Goal: Task Accomplishment & Management: Use online tool/utility

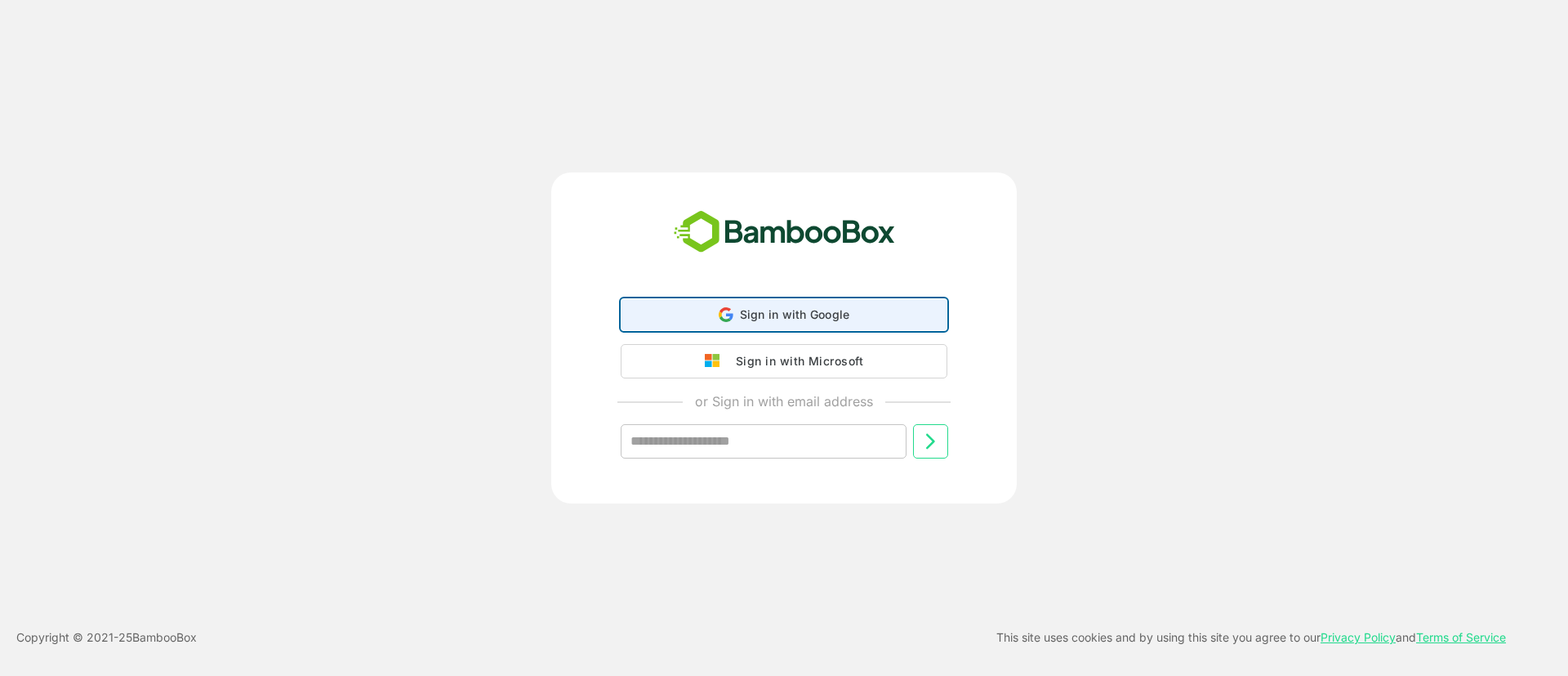
click at [769, 313] on span "Sign in with Google" at bounding box center [795, 313] width 110 height 14
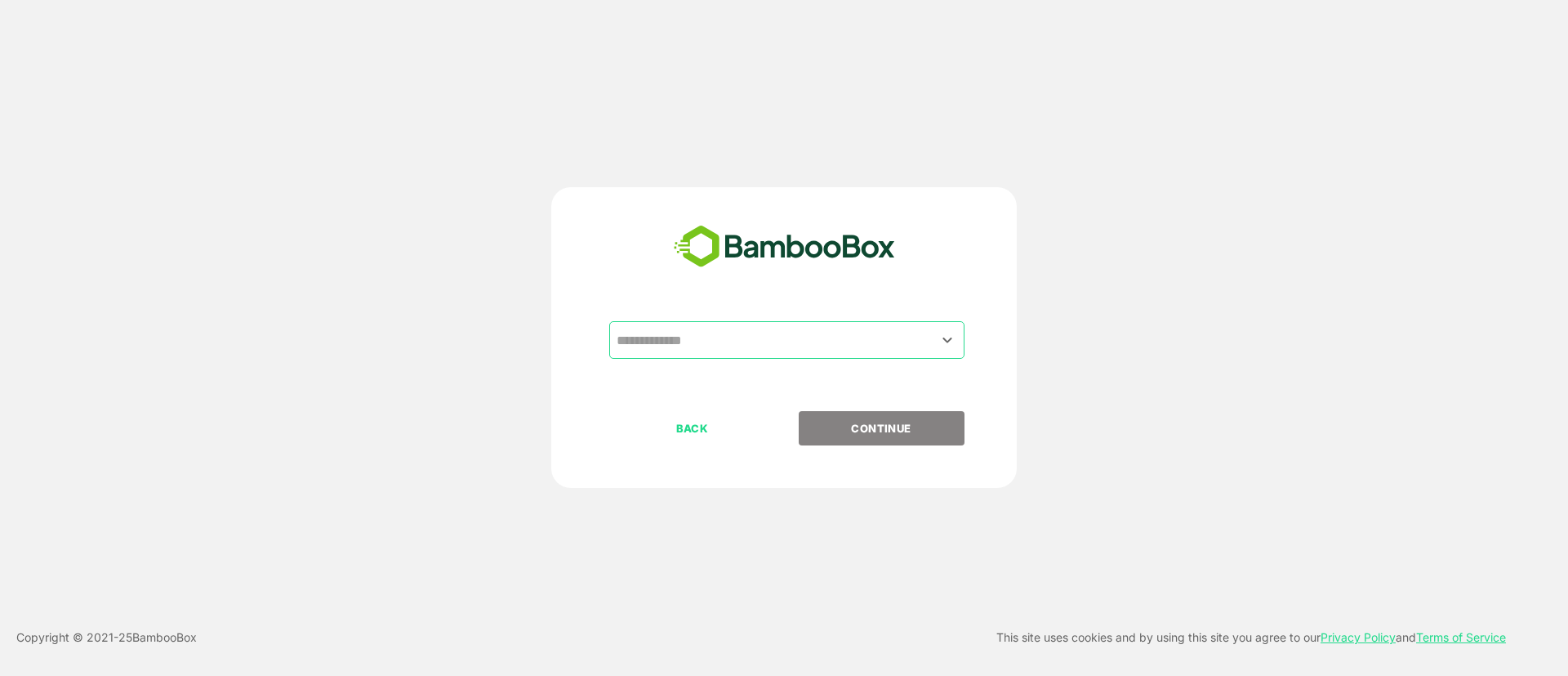
click at [748, 346] on input "text" at bounding box center [787, 340] width 348 height 31
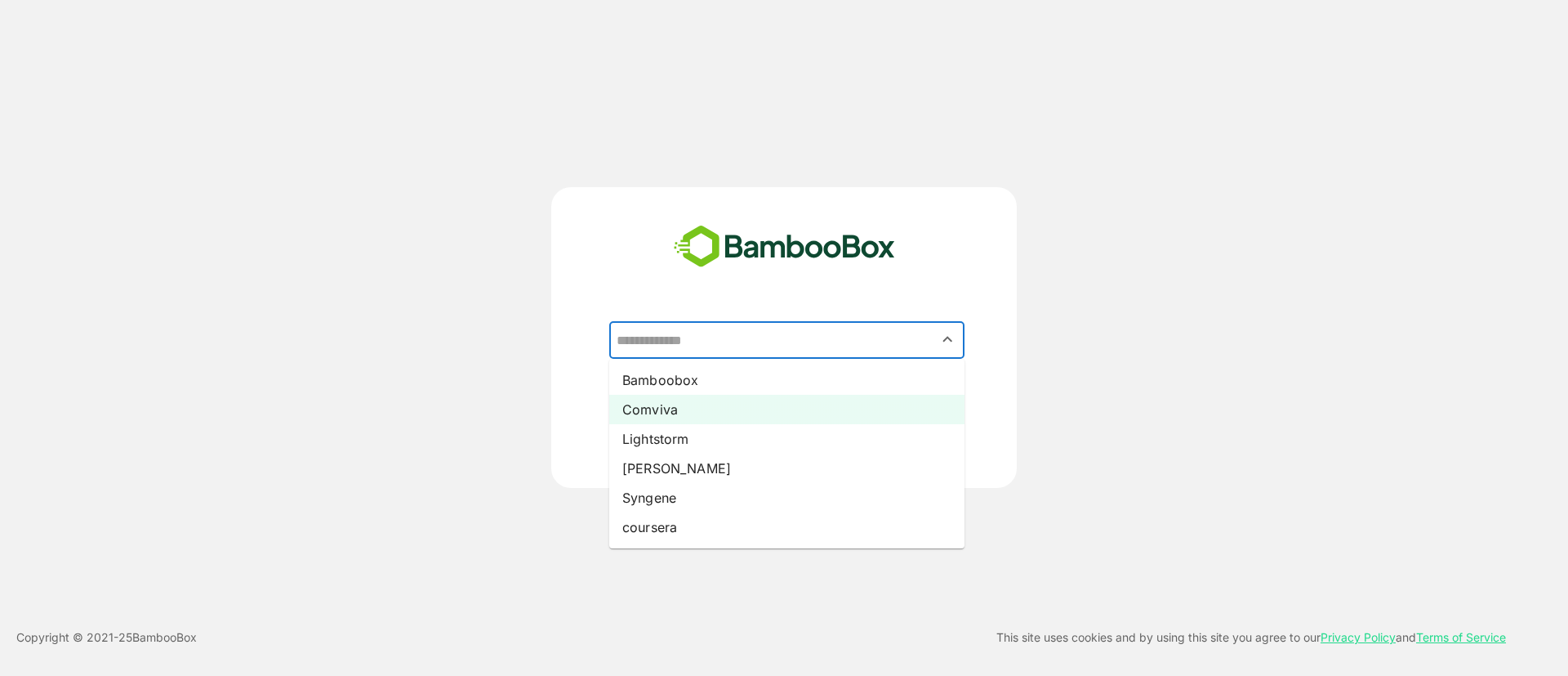
click at [648, 417] on li "Comviva" at bounding box center [787, 409] width 355 height 29
type input "*******"
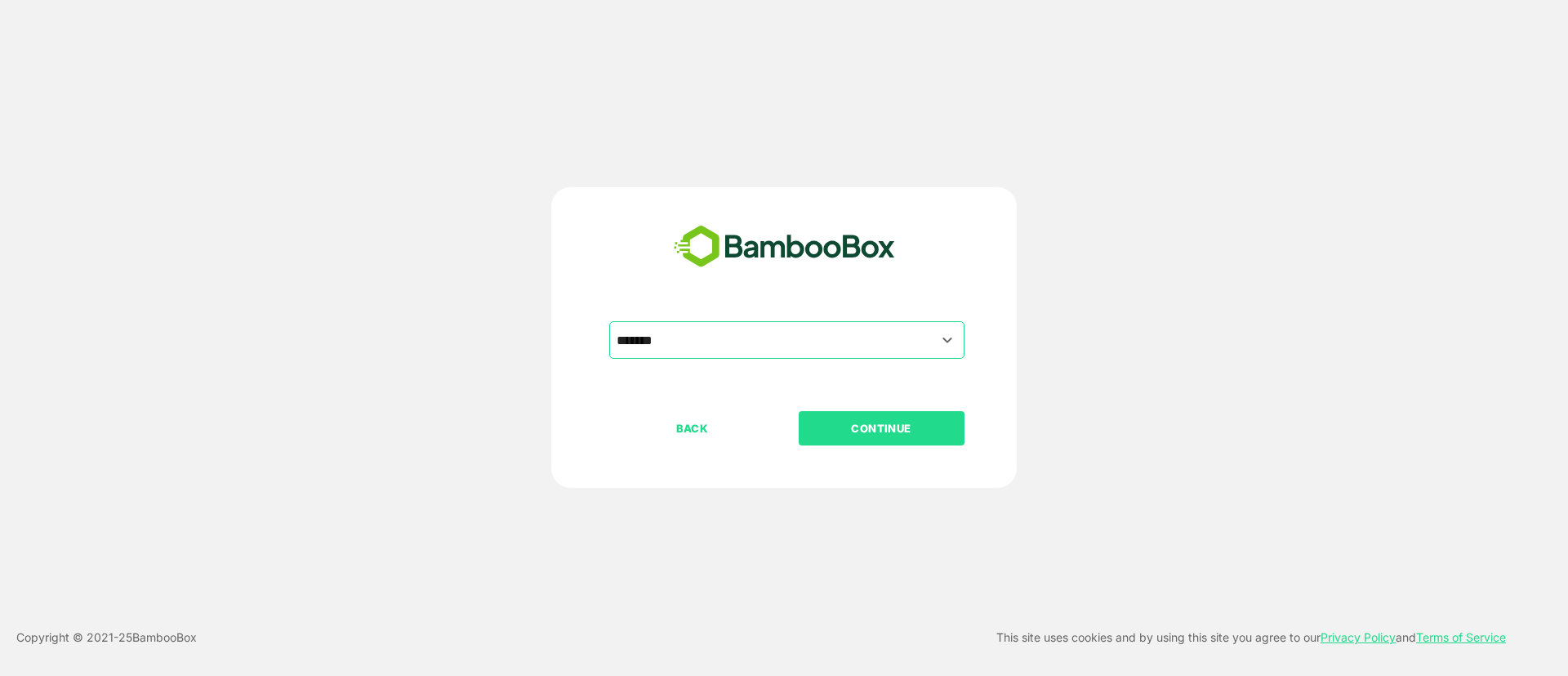
click at [850, 452] on div "BACK CONTINUE" at bounding box center [798, 480] width 378 height 139
click at [836, 430] on p "CONTINUE" at bounding box center [882, 428] width 164 height 18
